Goal: Information Seeking & Learning: Learn about a topic

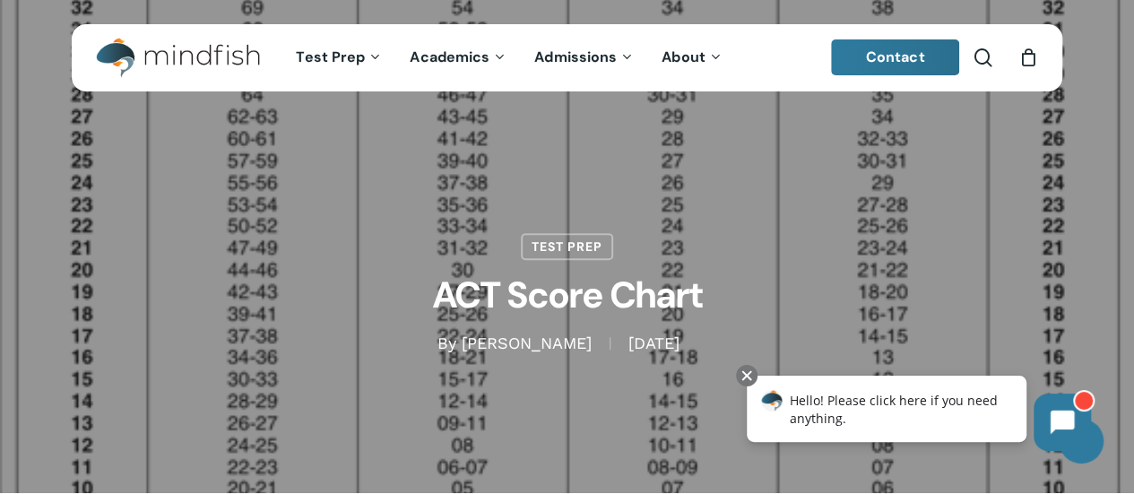
click at [722, 216] on div "Test Prep ACT Score Chart By Bill Huston November 10, 2010 January 11th, 2023 N…" at bounding box center [567, 246] width 991 height 215
click at [556, 247] on link "Test Prep" at bounding box center [567, 243] width 92 height 27
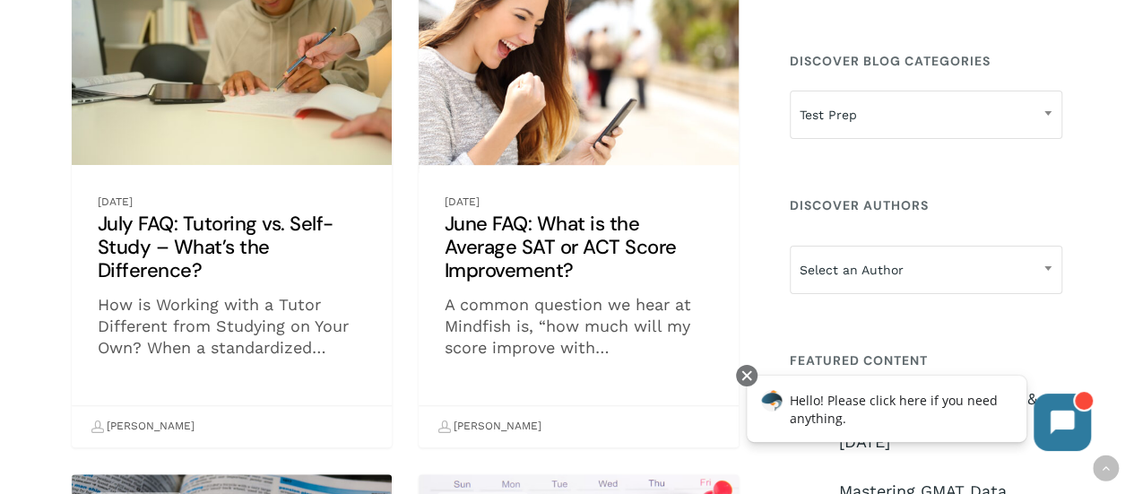
scroll to position [448, 0]
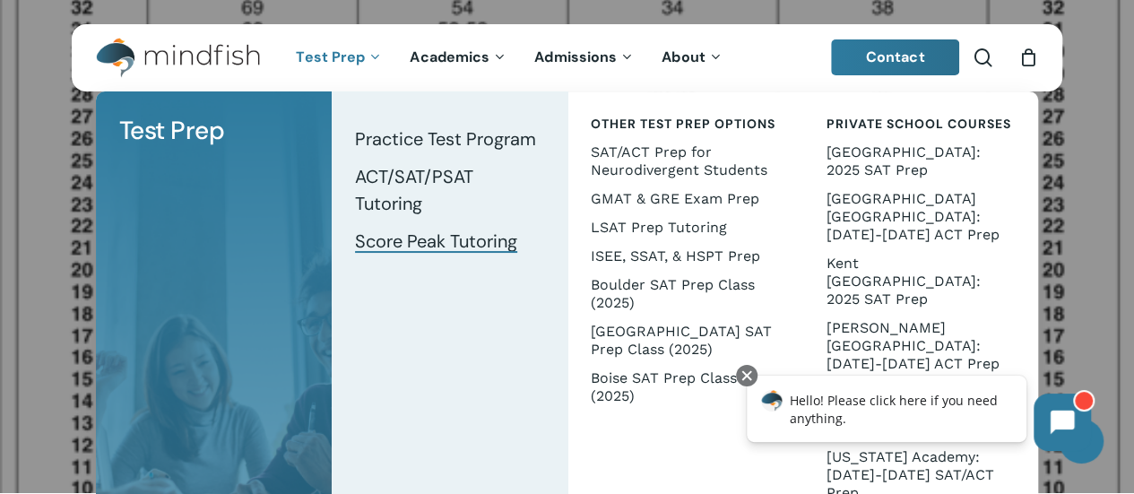
click at [412, 241] on span "Score Peak Tutoring" at bounding box center [436, 241] width 162 height 23
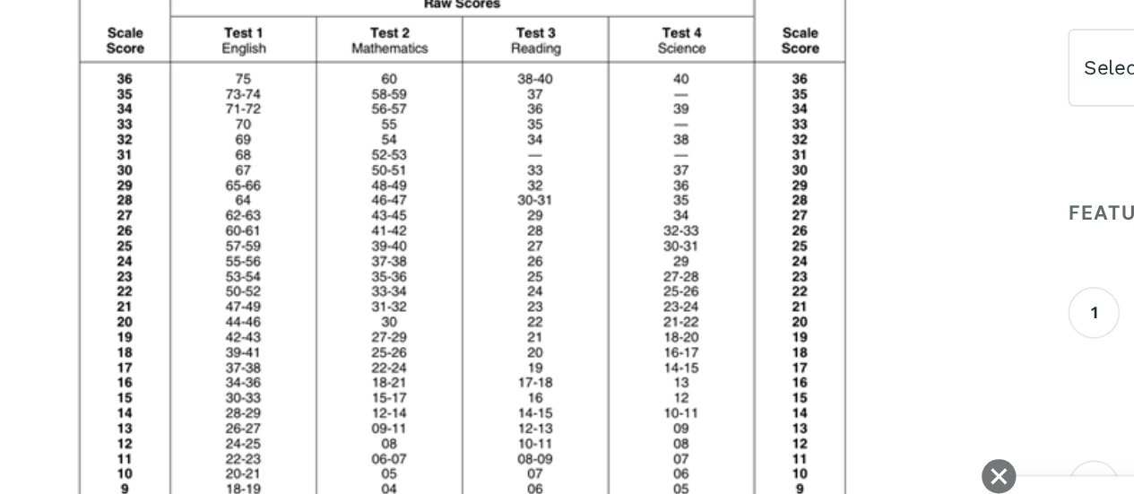
scroll to position [701, 0]
click at [626, 368] on img at bounding box center [410, 268] width 493 height 407
click at [621, 356] on img at bounding box center [410, 268] width 493 height 407
click at [687, 336] on p at bounding box center [411, 268] width 679 height 407
click at [624, 321] on img at bounding box center [410, 268] width 493 height 407
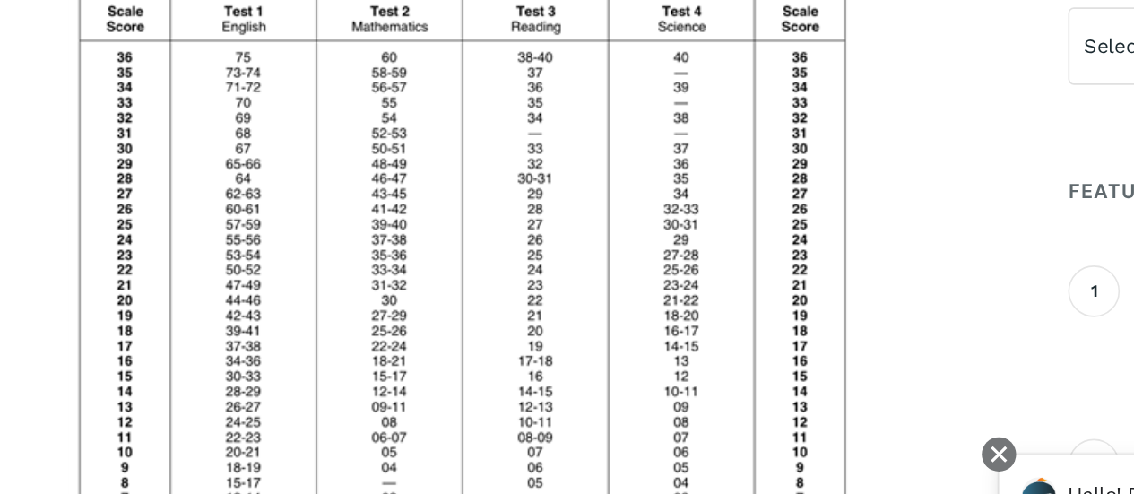
scroll to position [700, 0]
click at [464, 324] on img at bounding box center [410, 268] width 493 height 407
click at [461, 326] on img at bounding box center [410, 268] width 493 height 407
